Goal: Task Accomplishment & Management: Manage account settings

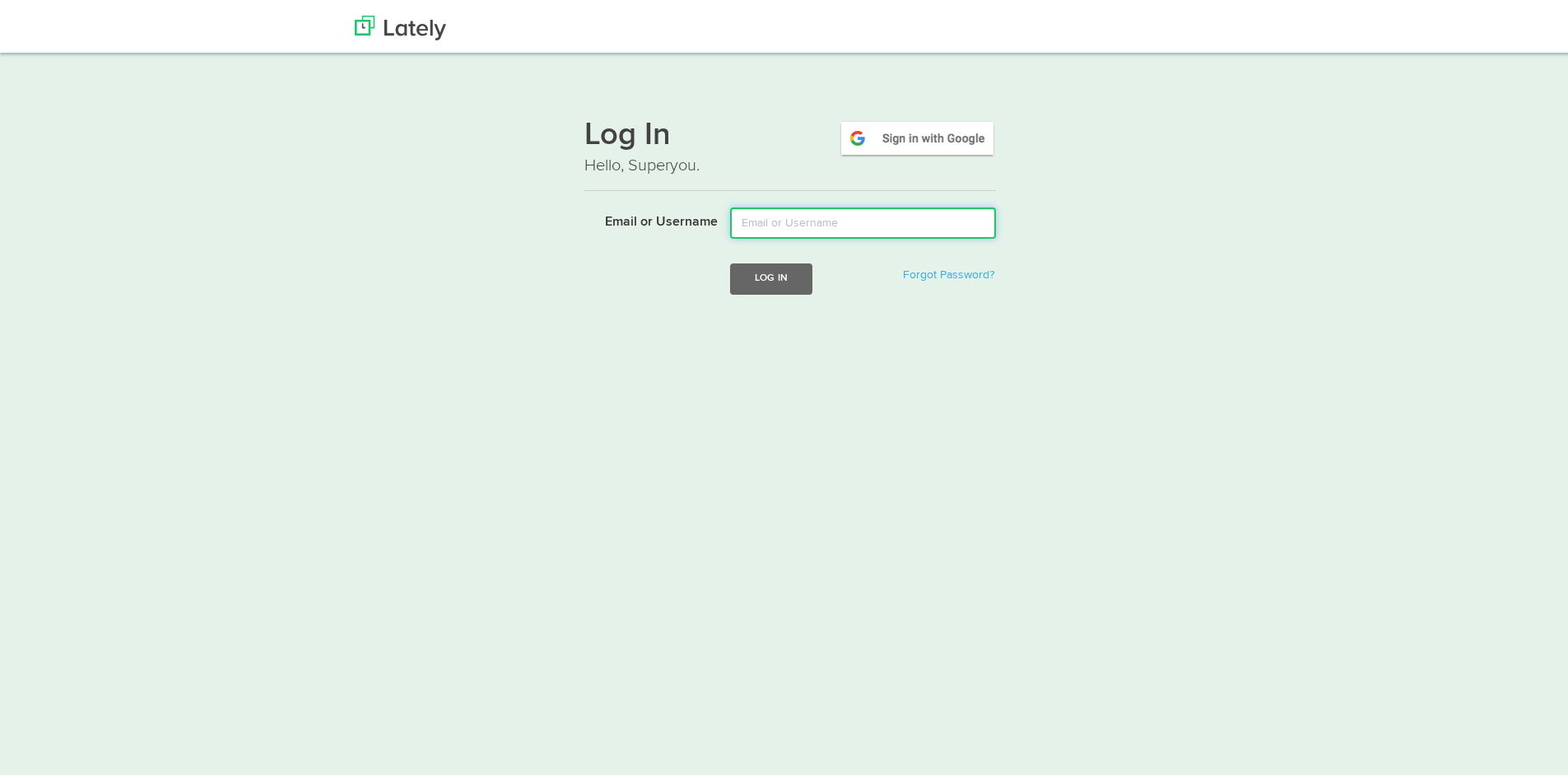
click at [774, 223] on input "Email or Username" at bounding box center [863, 219] width 266 height 31
paste input "j"
type input "[PERSON_NAME][EMAIL_ADDRESS][PERSON_NAME][DOMAIN_NAME]"
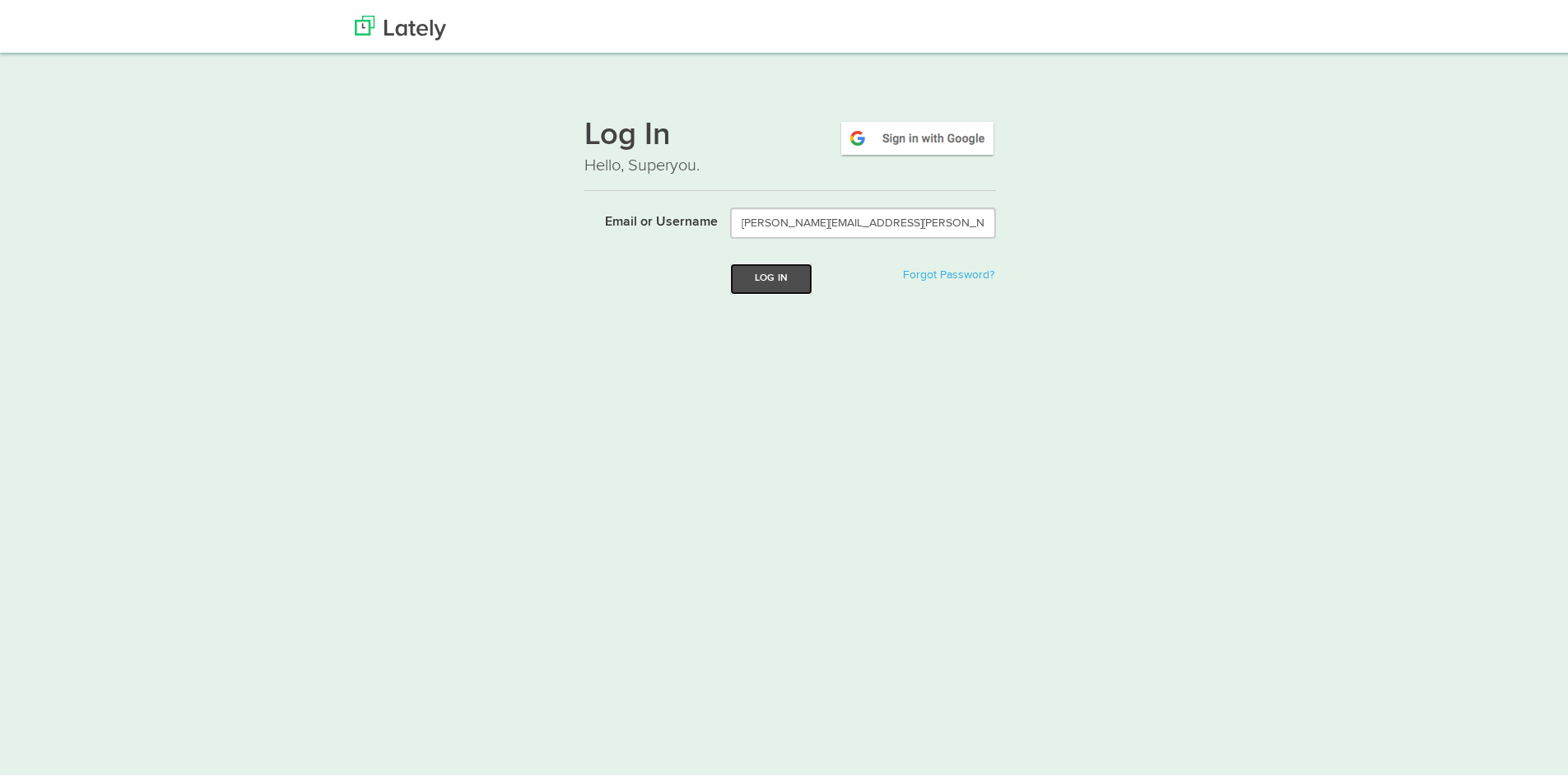
click at [743, 272] on button "Log In" at bounding box center [771, 275] width 82 height 30
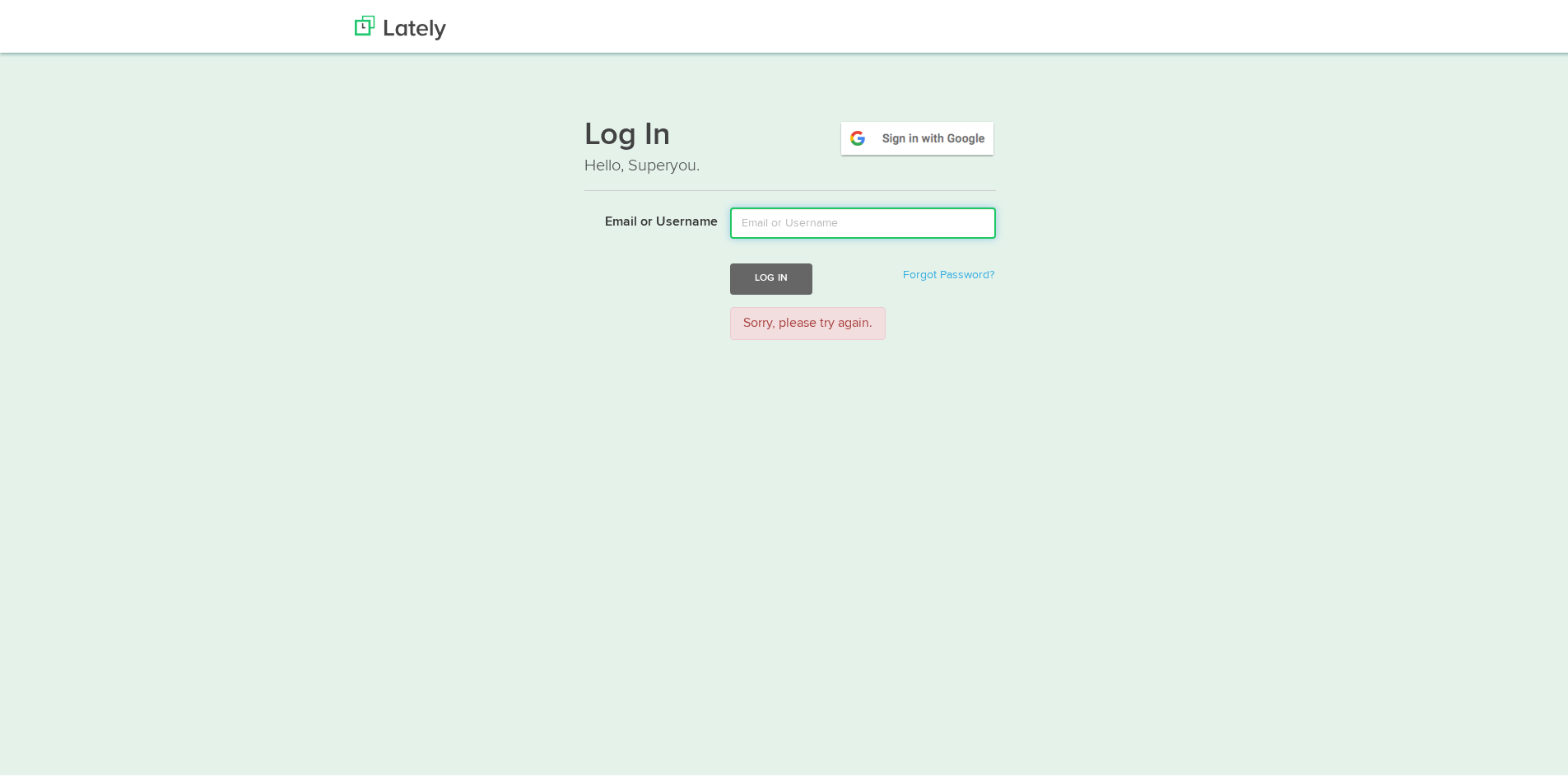
click at [776, 212] on input "Email or Username" at bounding box center [863, 219] width 266 height 31
type input "[PERSON_NAME][EMAIL_ADDRESS][PERSON_NAME][DOMAIN_NAME]"
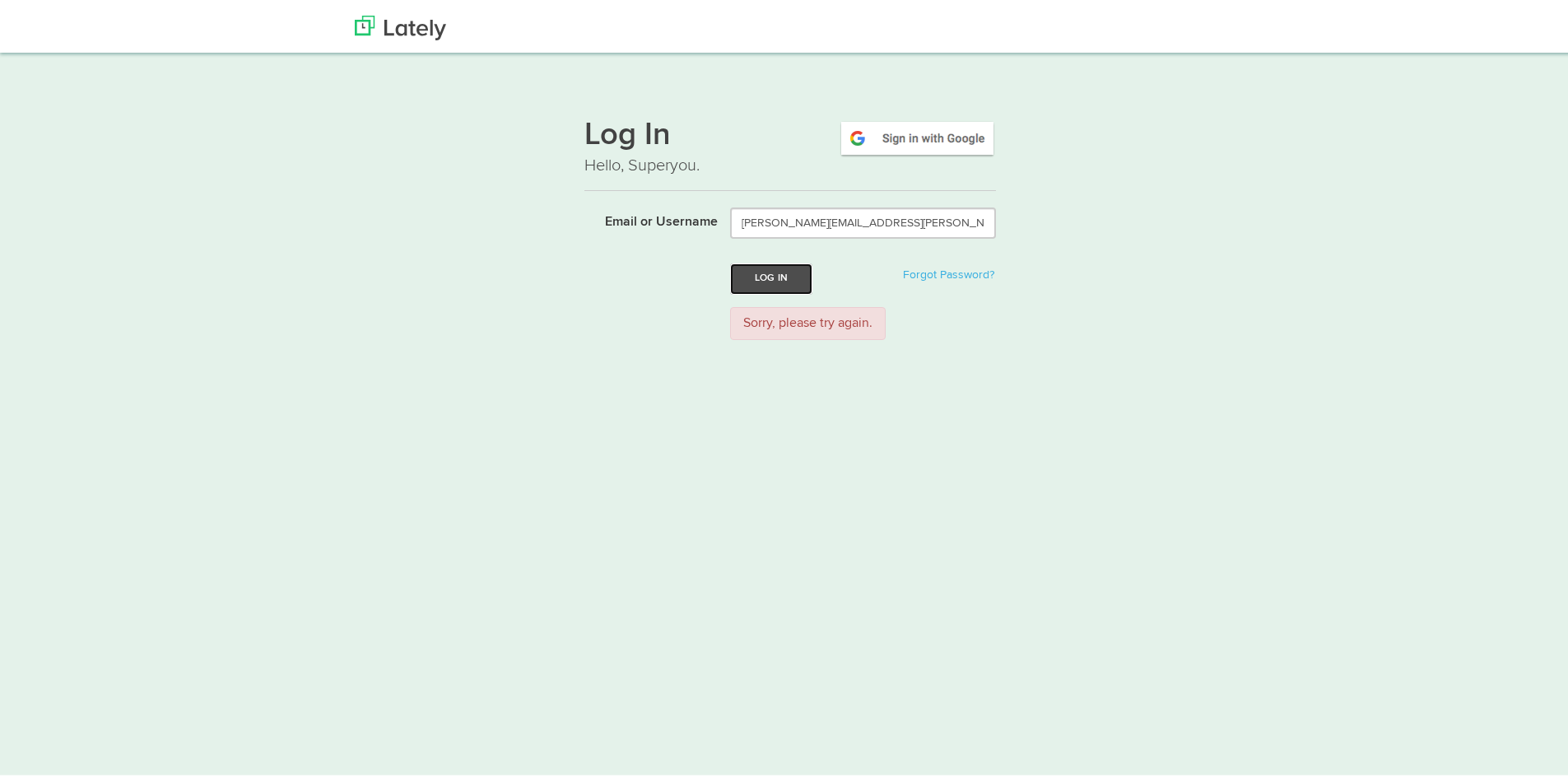
click at [757, 271] on button "Log In" at bounding box center [771, 275] width 82 height 30
click at [403, 23] on img at bounding box center [400, 25] width 91 height 25
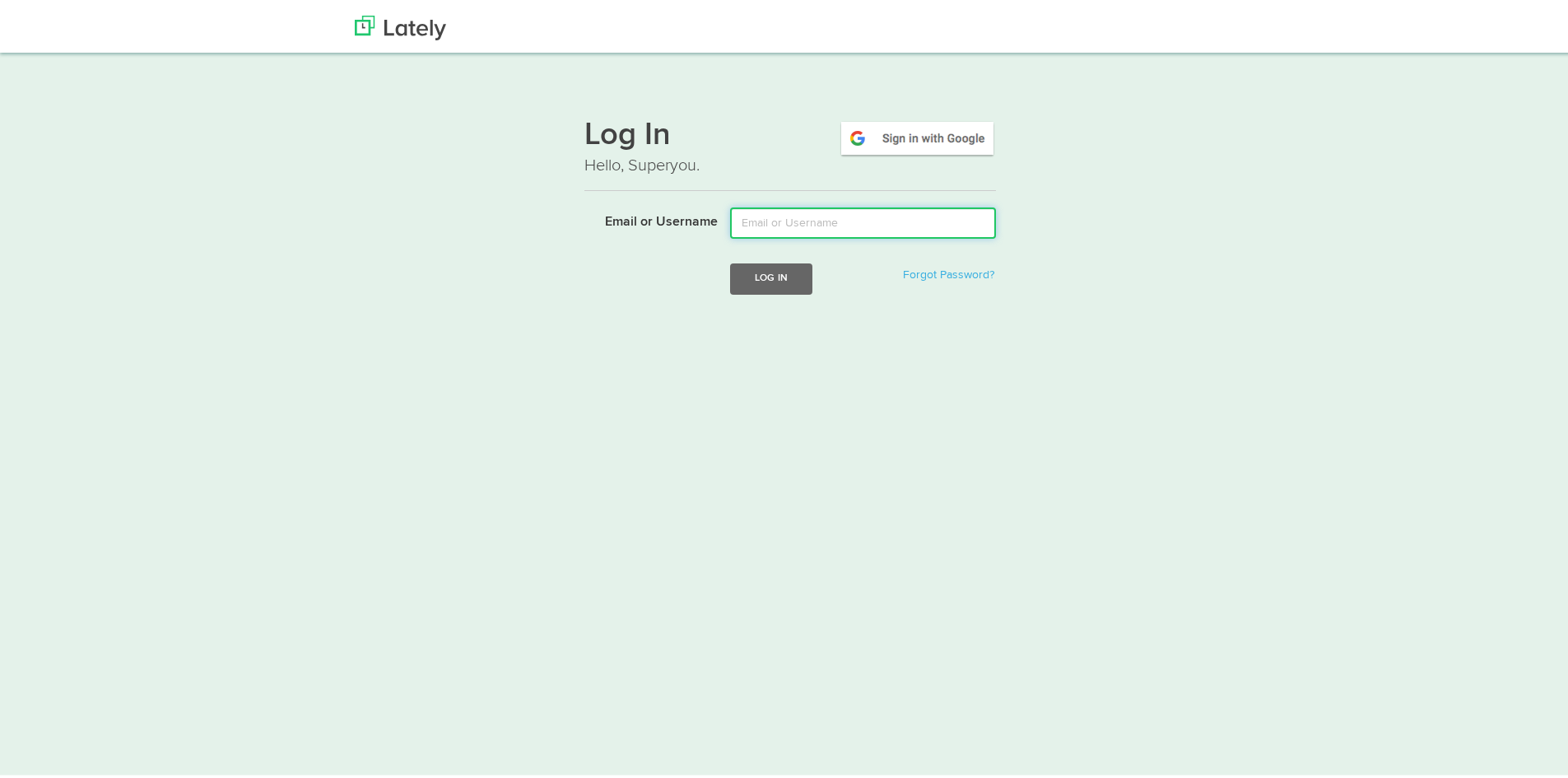
click at [778, 215] on input "Email or Username" at bounding box center [863, 219] width 266 height 31
click at [851, 240] on form "Email or Username Log In Forgot Password?" at bounding box center [790, 259] width 412 height 112
click at [838, 219] on input "Email or Username" at bounding box center [863, 219] width 266 height 31
paste input "[PERSON_NAME][EMAIL_ADDRESS][PERSON_NAME][DOMAIN_NAME]"
type input "[PERSON_NAME][EMAIL_ADDRESS][PERSON_NAME][DOMAIN_NAME]"
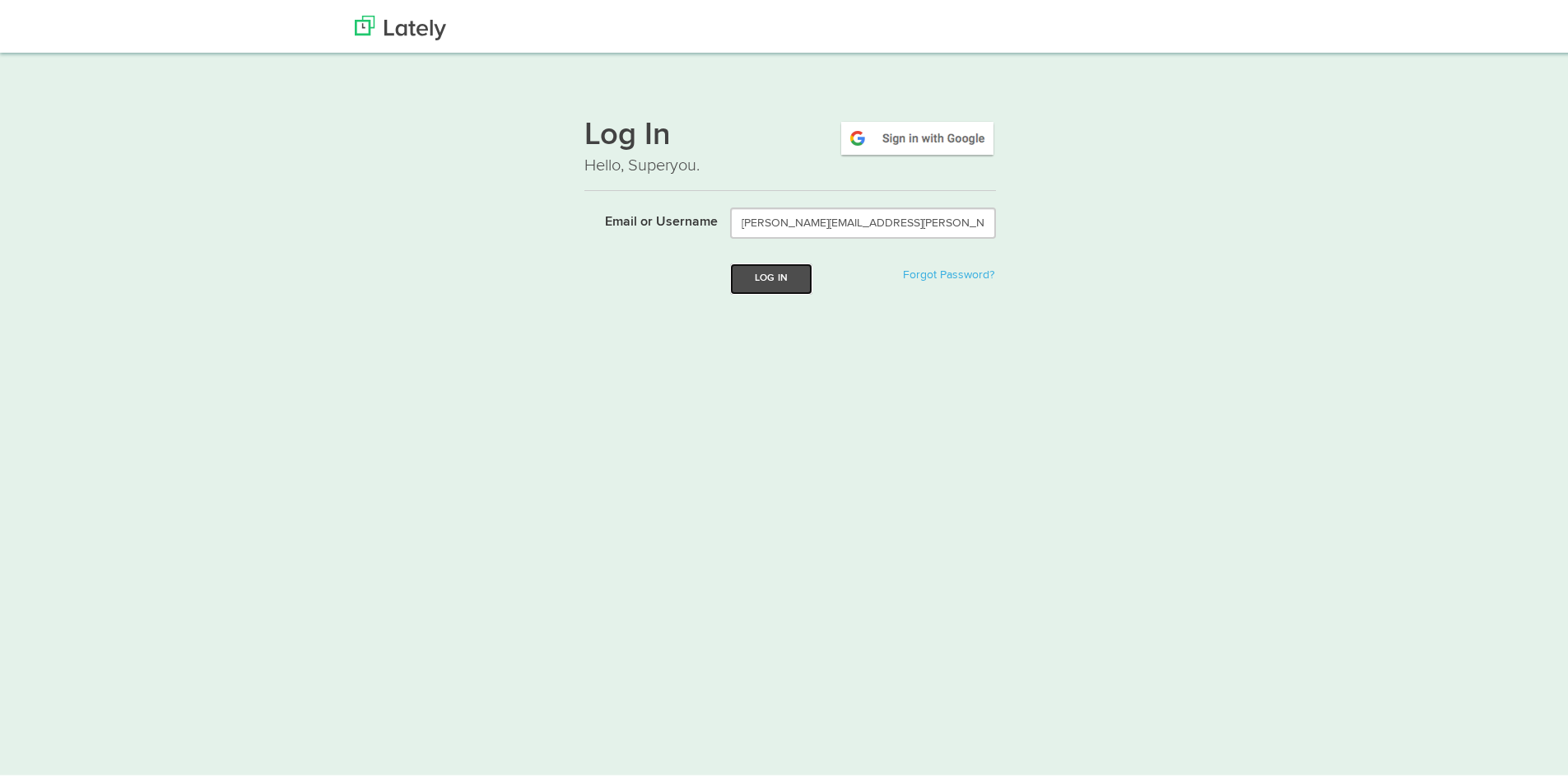
click at [766, 273] on button "Log In" at bounding box center [771, 275] width 82 height 30
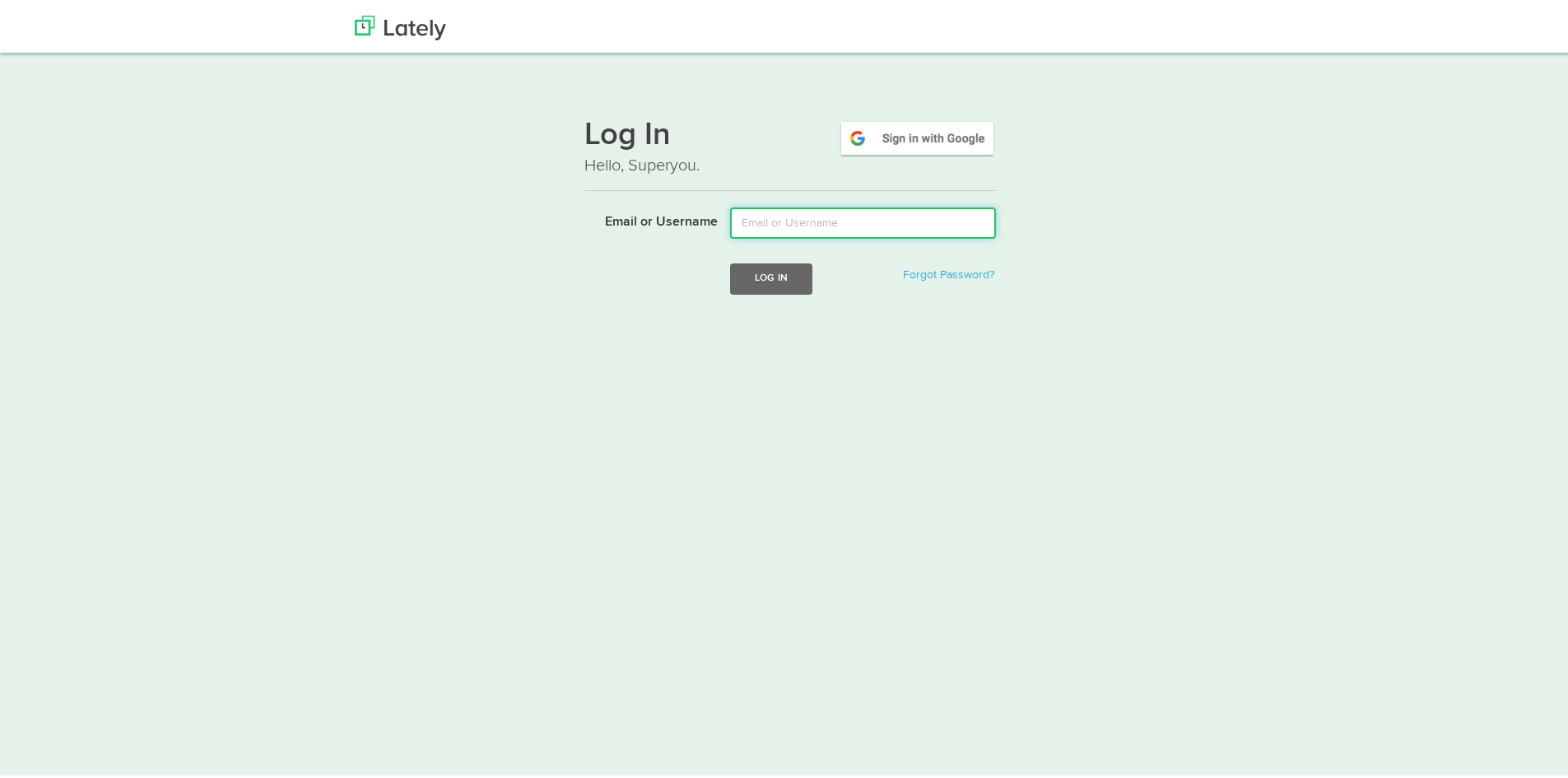
click at [779, 222] on input "Email or Username" at bounding box center [863, 219] width 266 height 31
paste input "Ja, es ist nur nervig, wenn es deine"
type input "[PERSON_NAME][EMAIL_ADDRESS][PERSON_NAME][DOMAIN_NAME]"
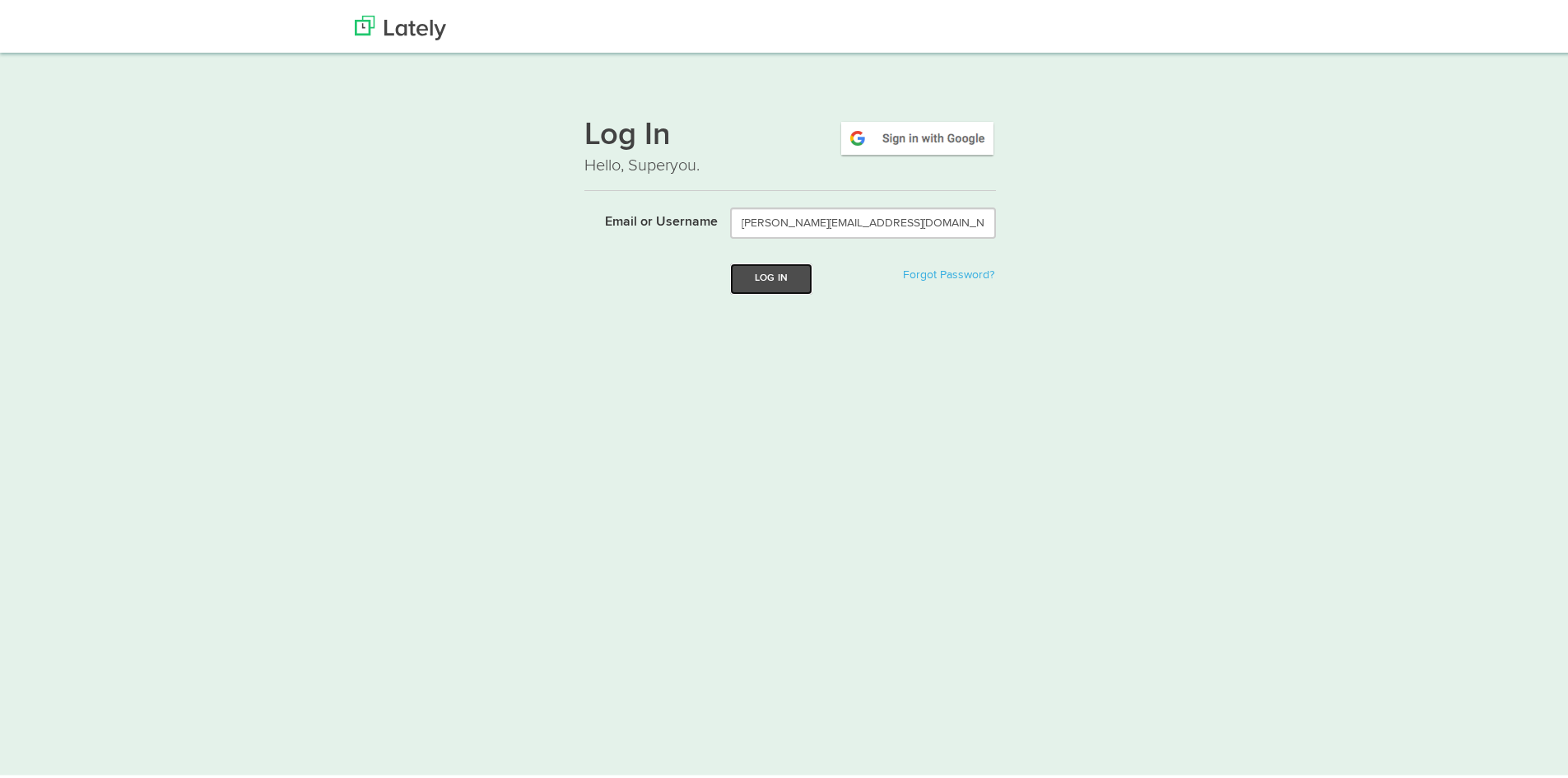
click at [770, 281] on button "Log In" at bounding box center [771, 275] width 82 height 30
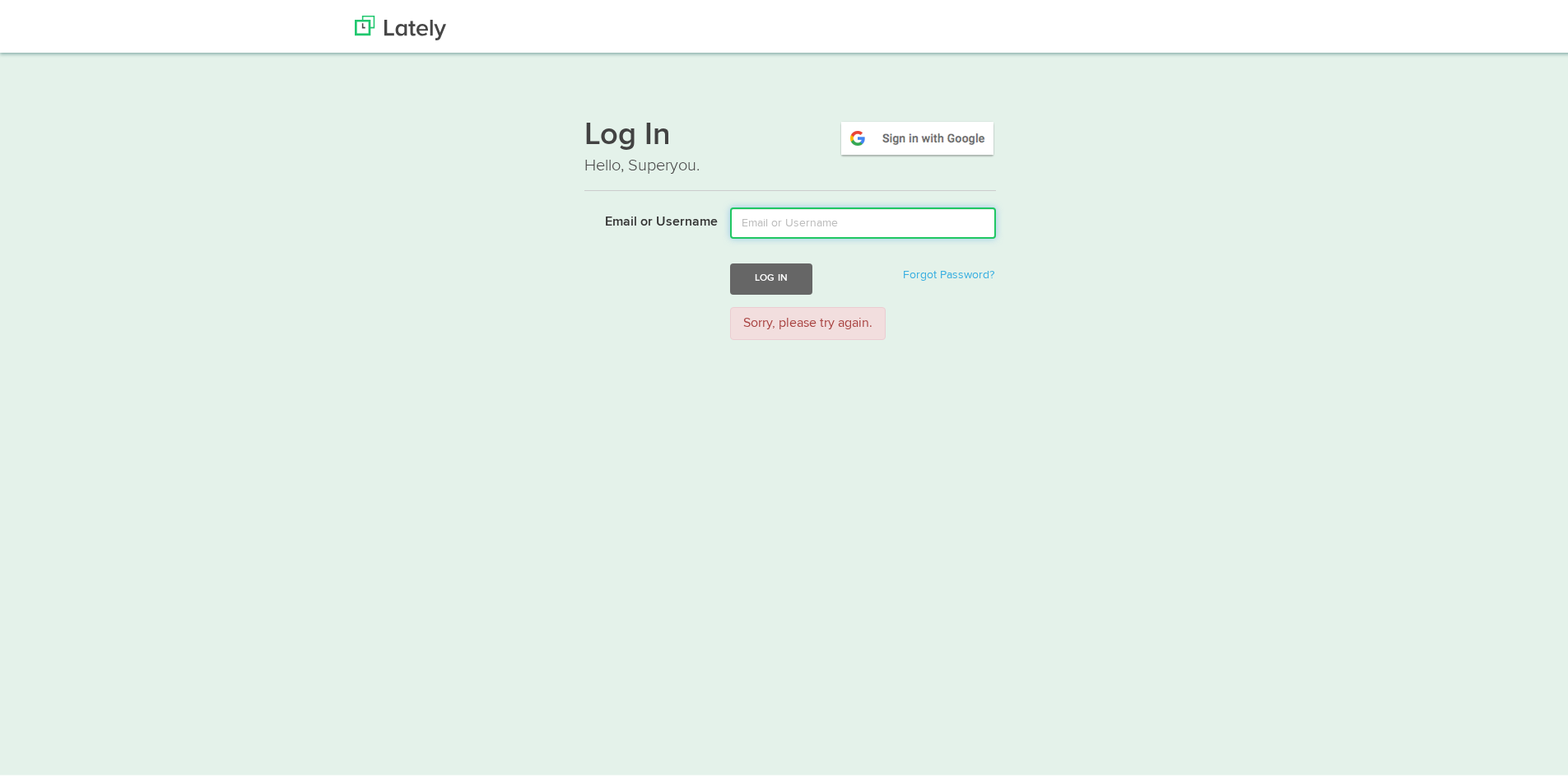
click at [768, 204] on input "Email or Username" at bounding box center [863, 219] width 266 height 31
type input "s"
type input "[PERSON_NAME][EMAIL_ADDRESS][PERSON_NAME][DOMAIN_NAME]"
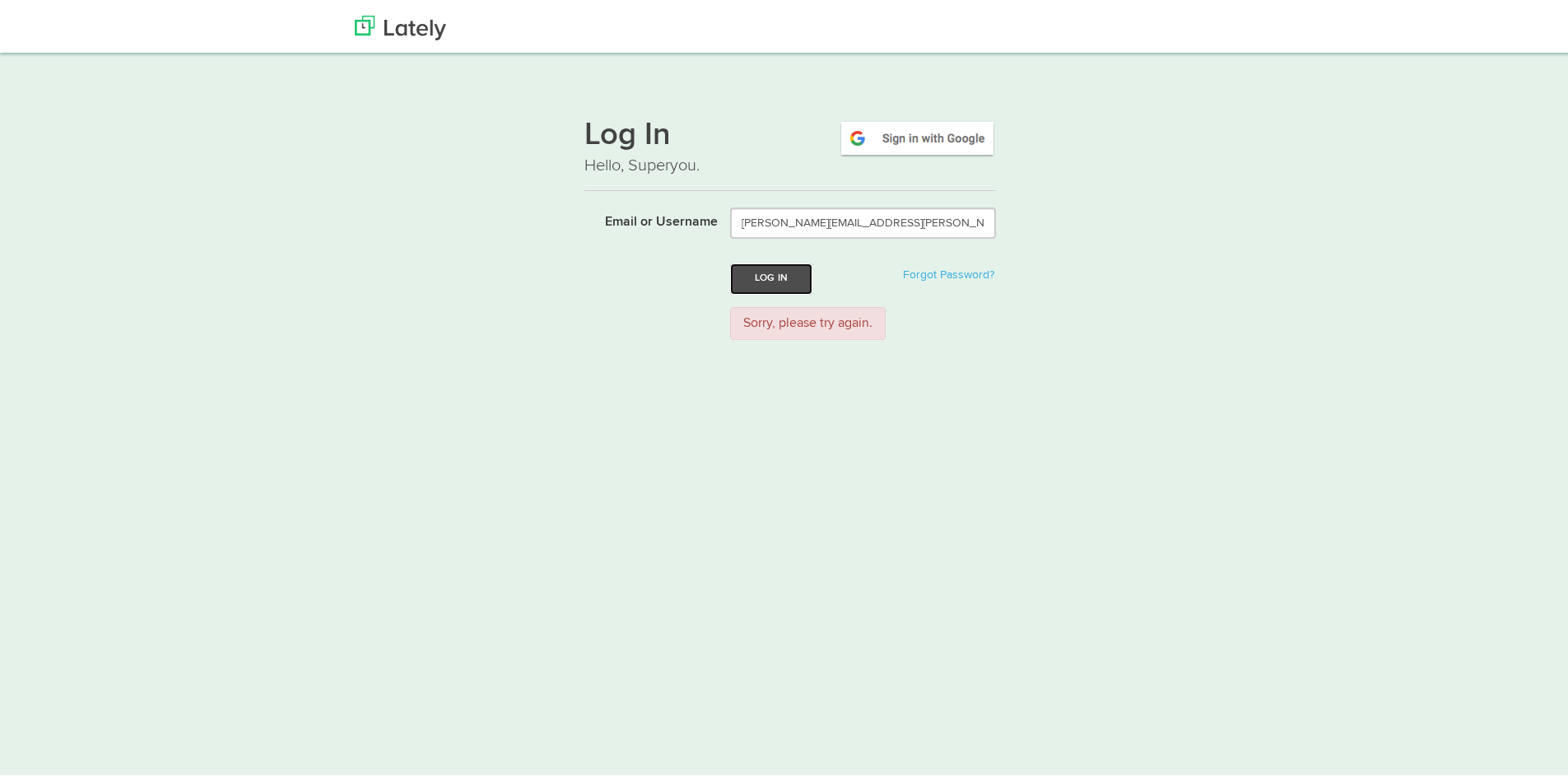
click at [749, 272] on button "Log In" at bounding box center [771, 275] width 82 height 30
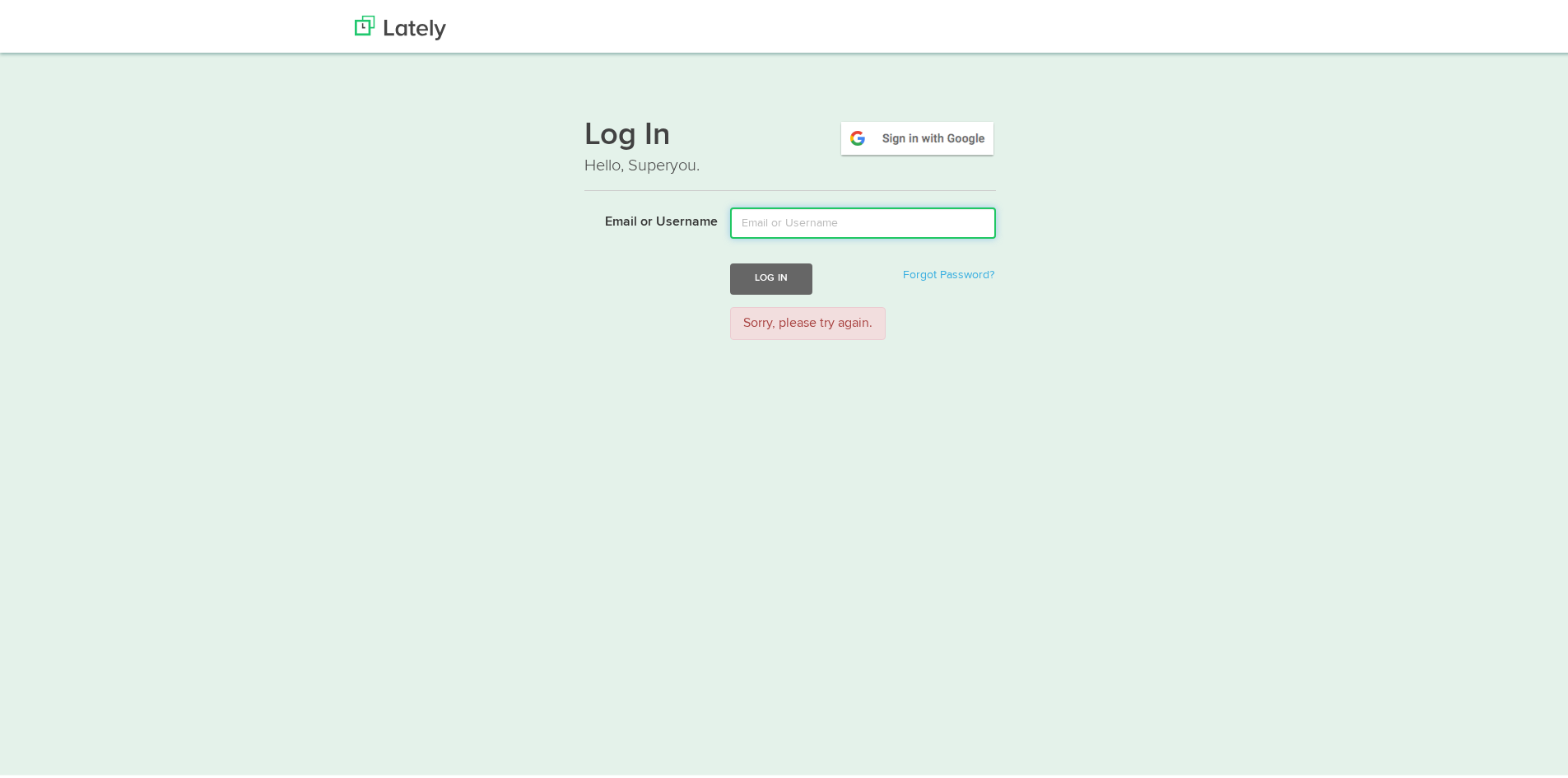
click at [873, 215] on input "Email or Username" at bounding box center [863, 219] width 266 height 31
type input "[PERSON_NAME][EMAIL_ADDRESS][PERSON_NAME][DOMAIN_NAME]"
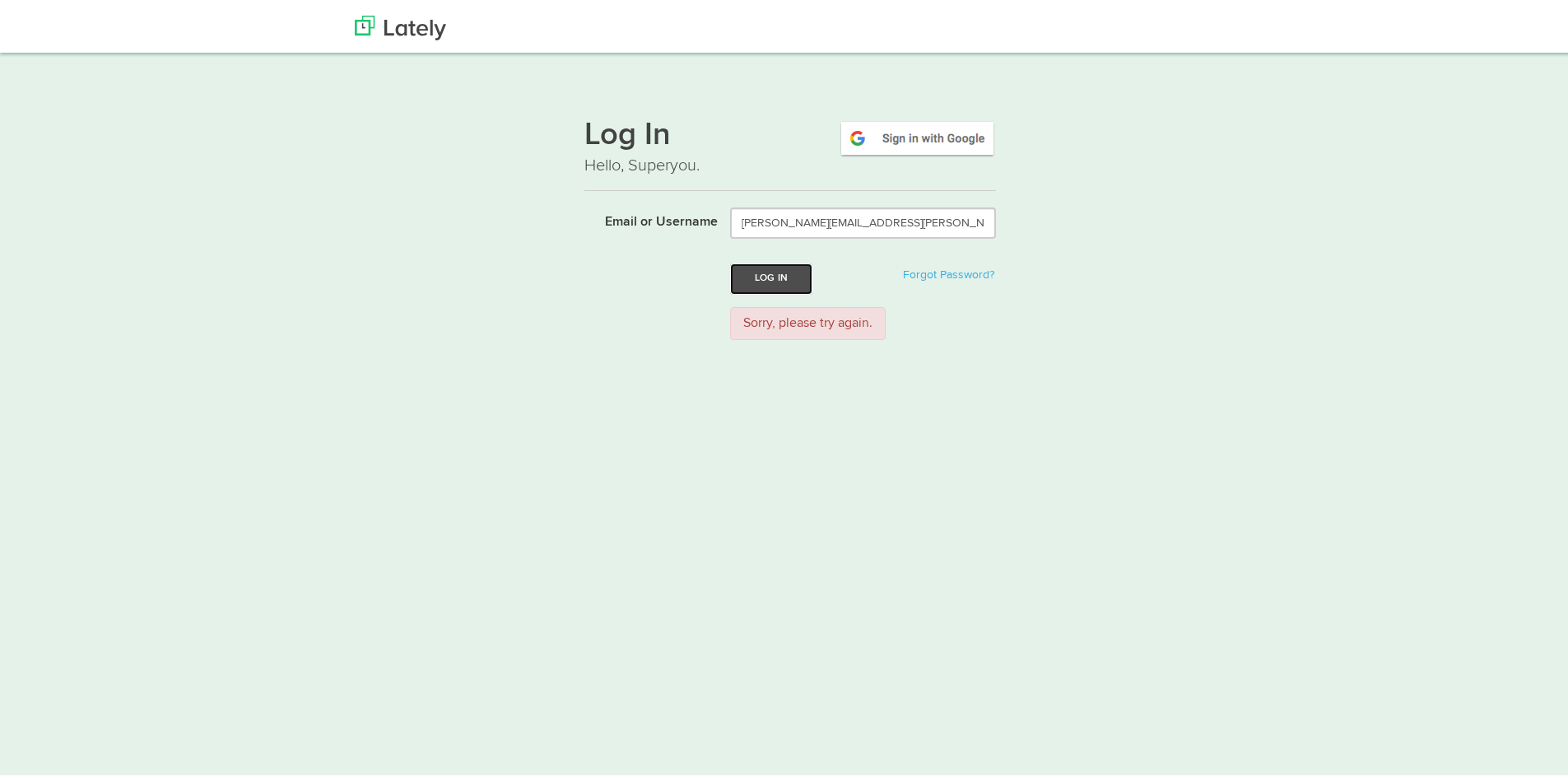
click at [784, 274] on button "Log In" at bounding box center [771, 275] width 82 height 30
click at [396, 4] on link at bounding box center [400, 21] width 116 height 41
